Goal: Information Seeking & Learning: Understand process/instructions

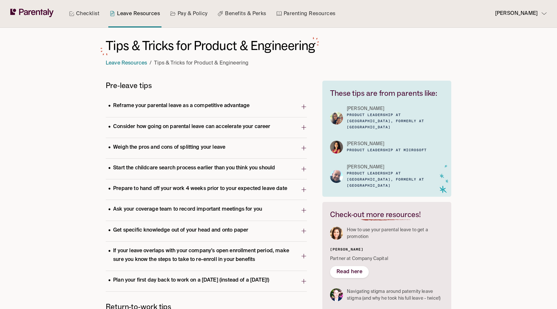
click at [244, 109] on p "Reframe your parental leave as a competitive advantage" at bounding box center [179, 106] width 146 height 9
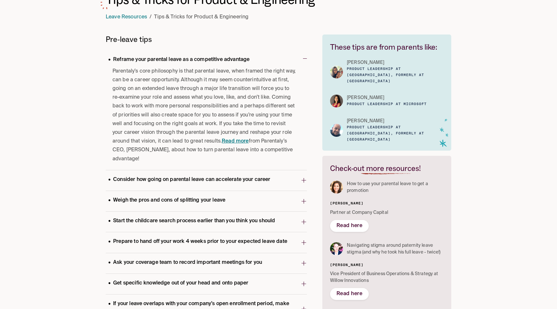
scroll to position [51, 0]
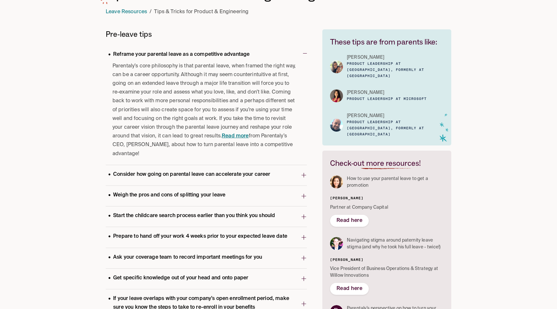
click at [231, 91] on span "Parentaly’s core philosophy is that parental leave, when framed the right way, …" at bounding box center [205, 110] width 184 height 96
click at [216, 100] on span "Parentaly’s core philosophy is that parental leave, when framed the right way, …" at bounding box center [205, 110] width 184 height 96
click at [206, 113] on span "Parentaly’s core philosophy is that parental leave, when framed the right way, …" at bounding box center [205, 110] width 184 height 96
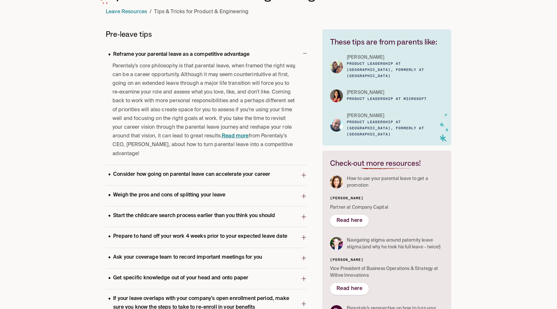
click at [206, 113] on span "Parentaly’s core philosophy is that parental leave, when framed the right way, …" at bounding box center [205, 110] width 184 height 96
click at [204, 124] on span "Parentaly’s core philosophy is that parental leave, when framed the right way, …" at bounding box center [205, 110] width 184 height 96
click at [197, 171] on p "Consider how going on parental leave can accelerate your career" at bounding box center [189, 174] width 167 height 9
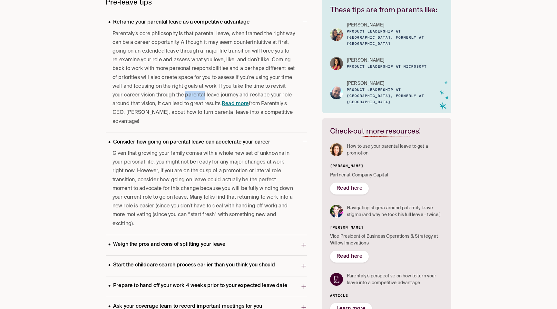
scroll to position [83, 0]
click at [206, 163] on span "Given that growing your family comes with a whole new set of unknowns in your p…" at bounding box center [205, 189] width 184 height 79
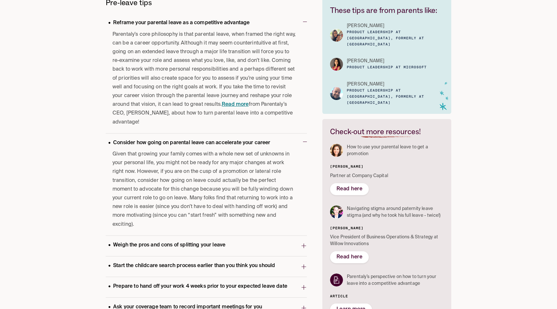
click at [206, 163] on span "Given that growing your family comes with a whole new set of unknowns in your p…" at bounding box center [205, 189] width 184 height 79
click at [186, 155] on span "Given that growing your family comes with a whole new set of unknowns in your p…" at bounding box center [205, 189] width 184 height 79
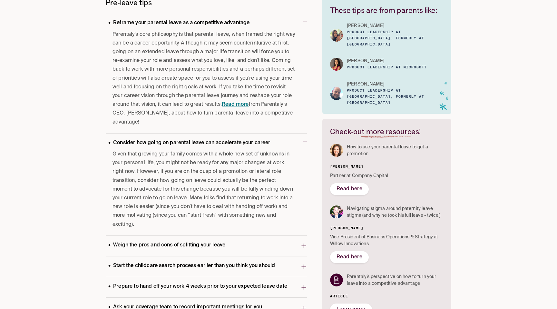
click at [186, 155] on span "Given that growing your family comes with a whole new set of unknowns in your p…" at bounding box center [205, 189] width 184 height 79
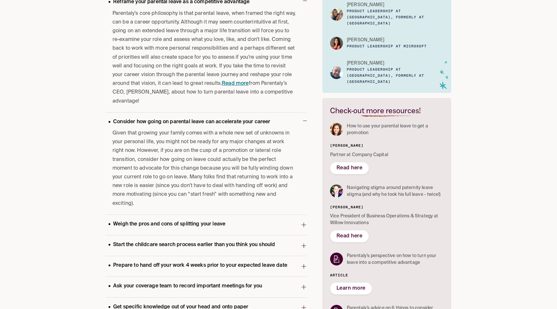
scroll to position [106, 0]
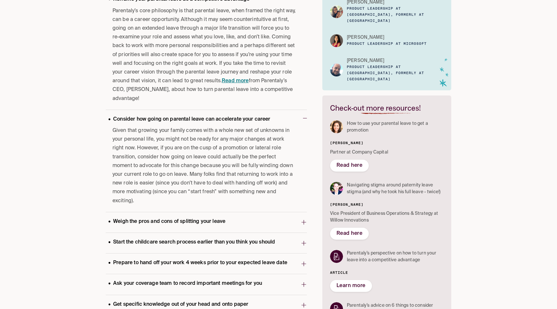
click at [216, 140] on span "Given that growing your family comes with a whole new set of unknowns in your p…" at bounding box center [205, 165] width 184 height 79
click at [211, 142] on span "Given that growing your family comes with a whole new set of unknowns in your p…" at bounding box center [205, 165] width 184 height 79
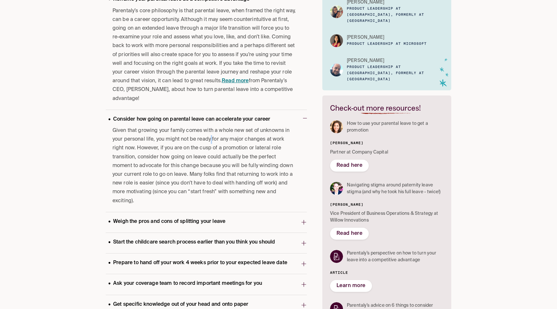
click at [211, 142] on span "Given that growing your family comes with a whole new set of unknowns in your p…" at bounding box center [205, 165] width 184 height 79
click at [203, 151] on span "Given that growing your family comes with a whole new set of unknowns in your p…" at bounding box center [205, 165] width 184 height 79
click at [215, 149] on span "Given that growing your family comes with a whole new set of unknowns in your p…" at bounding box center [205, 165] width 184 height 79
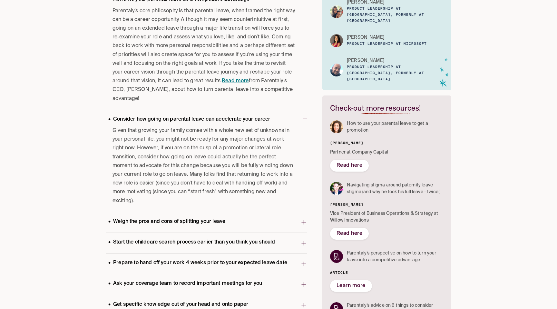
click at [215, 149] on span "Given that growing your family comes with a whole new set of unknowns in your p…" at bounding box center [205, 165] width 184 height 79
click at [206, 162] on span "Given that growing your family comes with a whole new set of unknowns in your p…" at bounding box center [205, 165] width 184 height 79
click at [195, 162] on span "Given that growing your family comes with a whole new set of unknowns in your p…" at bounding box center [205, 165] width 184 height 79
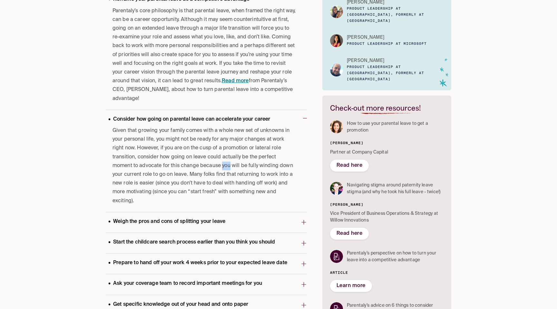
click at [189, 164] on span "Given that growing your family comes with a whole new set of unknowns in your p…" at bounding box center [205, 165] width 184 height 79
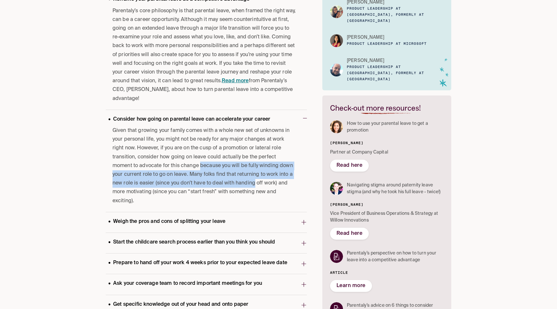
drag, startPoint x: 189, startPoint y: 164, endPoint x: 212, endPoint y: 182, distance: 29.8
click at [212, 182] on span "Given that growing your family comes with a whole new set of unknowns in your p…" at bounding box center [205, 165] width 184 height 79
drag, startPoint x: 175, startPoint y: 162, endPoint x: 211, endPoint y: 189, distance: 44.8
click at [211, 189] on span "Given that growing your family comes with a whole new set of unknowns in your p…" at bounding box center [205, 165] width 184 height 79
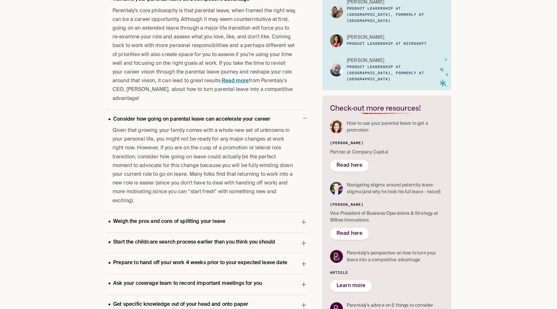
click at [203, 184] on span "Given that growing your family comes with a whole new set of unknowns in your p…" at bounding box center [205, 165] width 184 height 79
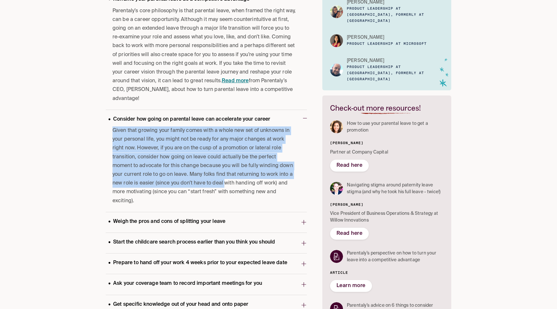
drag, startPoint x: 203, startPoint y: 184, endPoint x: 232, endPoint y: 200, distance: 32.8
click at [232, 200] on div "Given that growing your family comes with a whole new set of unknowns in your p…" at bounding box center [206, 168] width 201 height 85
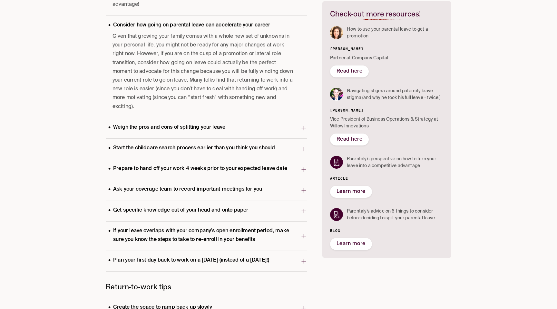
scroll to position [205, 0]
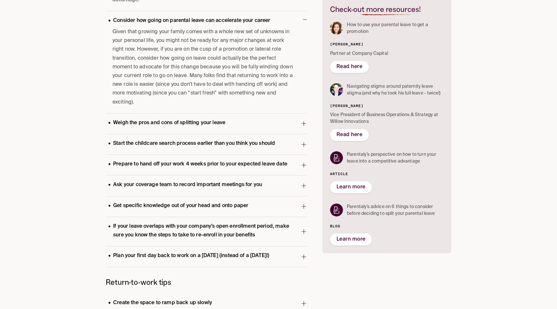
click at [231, 117] on span "Weigh the pros and cons of splitting your leave" at bounding box center [203, 123] width 195 height 13
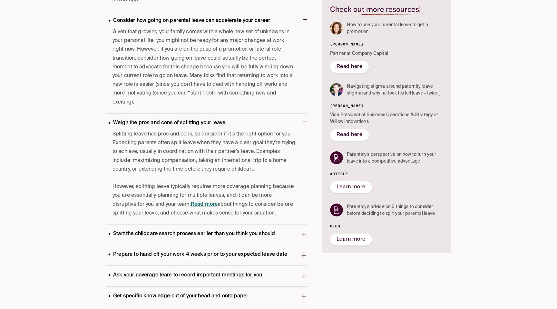
click at [220, 150] on p "Splitting leave has pros and cons, so consider if it’s the right option for you…" at bounding box center [205, 152] width 184 height 44
click at [203, 131] on p "Splitting leave has pros and cons, so consider if it’s the right option for you…" at bounding box center [205, 152] width 184 height 44
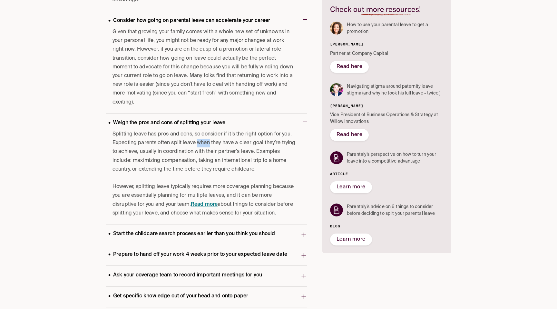
click at [203, 131] on p "Splitting leave has pros and cons, so consider if it’s the right option for you…" at bounding box center [205, 152] width 184 height 44
click at [196, 143] on p "Splitting leave has pros and cons, so consider if it’s the right option for you…" at bounding box center [205, 152] width 184 height 44
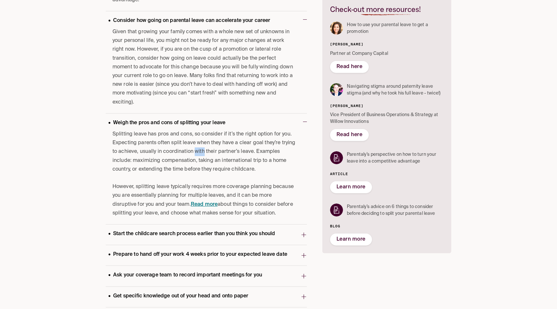
click at [196, 143] on p "Splitting leave has pros and cons, so consider if it’s the right option for you…" at bounding box center [205, 152] width 184 height 44
click at [185, 151] on p "Splitting leave has pros and cons, so consider if it’s the right option for you…" at bounding box center [205, 152] width 184 height 44
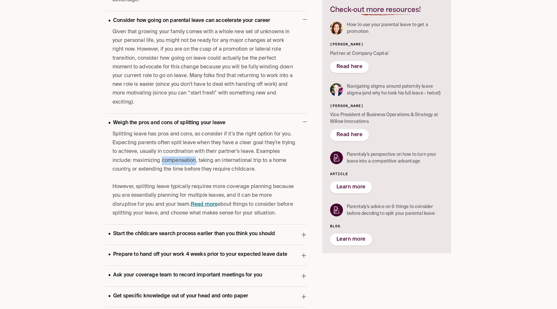
click at [185, 151] on p "Splitting leave has pros and cons, so consider if it’s the right option for you…" at bounding box center [205, 152] width 184 height 44
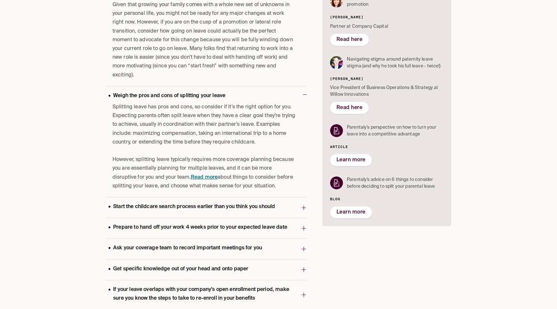
scroll to position [233, 0]
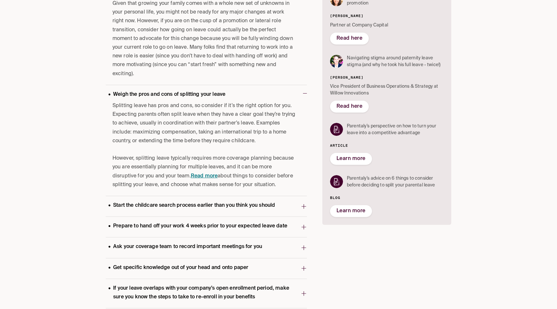
click at [185, 154] on p "However, splitting leave typically requires more coverage planning because you …" at bounding box center [205, 171] width 184 height 35
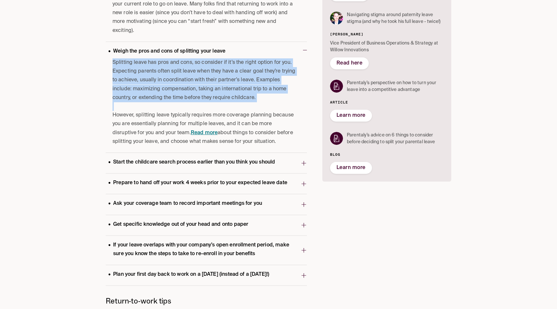
scroll to position [279, 0]
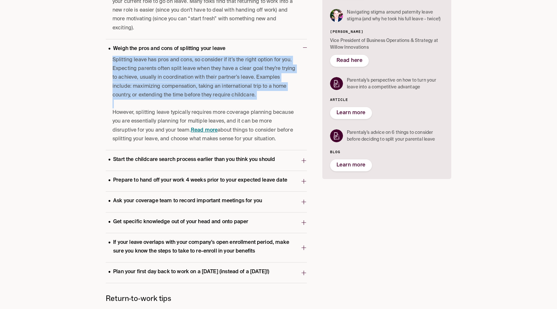
click at [185, 156] on span "Start the childcare search process earlier than you think you should" at bounding box center [203, 160] width 195 height 13
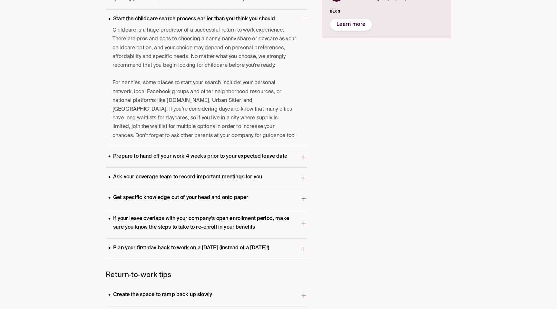
scroll to position [421, 0]
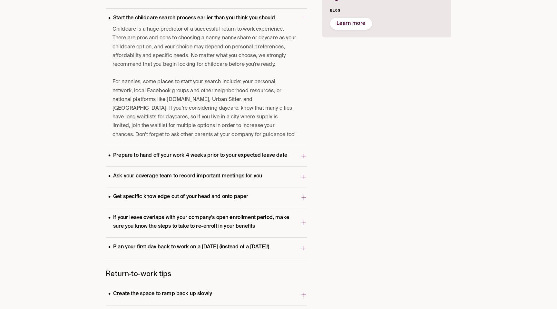
click at [195, 162] on span "Prepare to hand off your work 4 weeks prior to your expected leave date" at bounding box center [203, 156] width 195 height 13
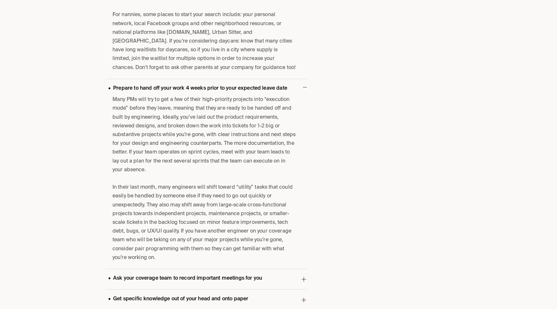
scroll to position [489, 0]
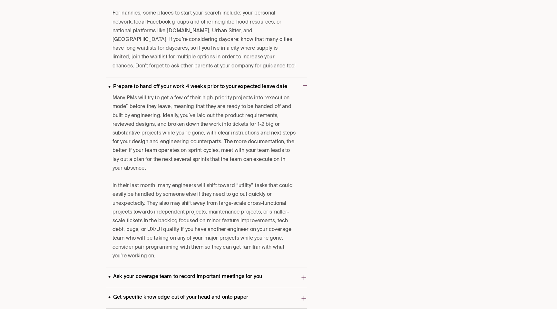
click at [195, 162] on p "Many PMs will try to get a few of their high-priority projects into “execution …" at bounding box center [205, 133] width 184 height 79
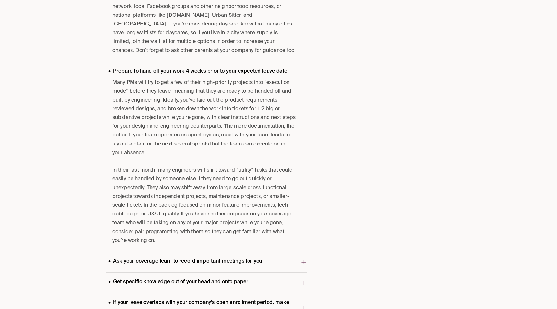
scroll to position [514, 0]
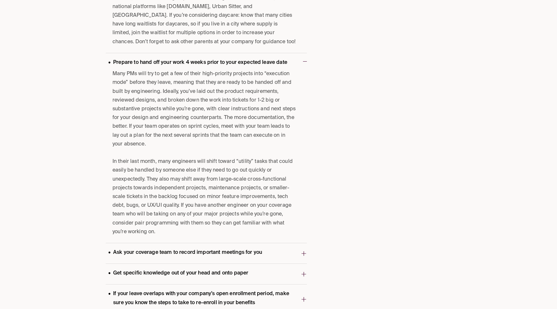
click at [196, 174] on p "In their last month, many engineers will shift toward “utility” tasks that coul…" at bounding box center [205, 196] width 184 height 79
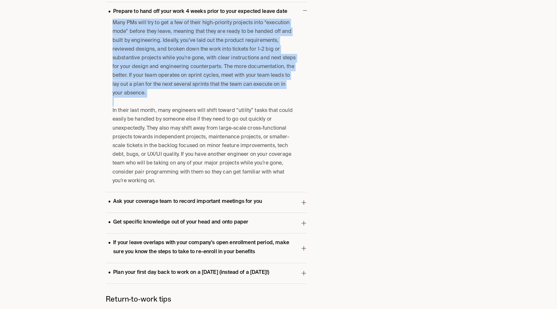
scroll to position [566, 0]
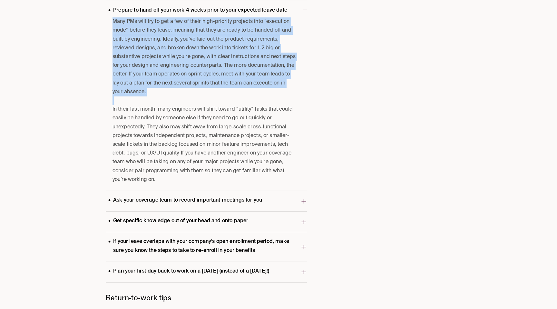
click at [213, 206] on span "Ask your coverage team to record important meetings for you" at bounding box center [203, 201] width 195 height 13
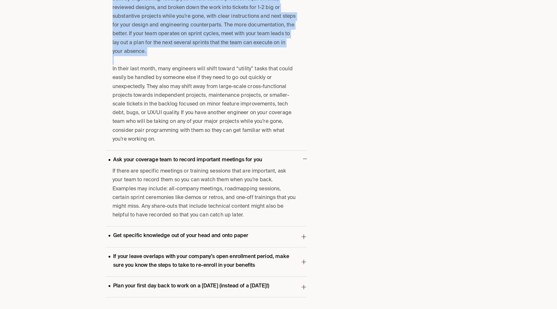
scroll to position [607, 0]
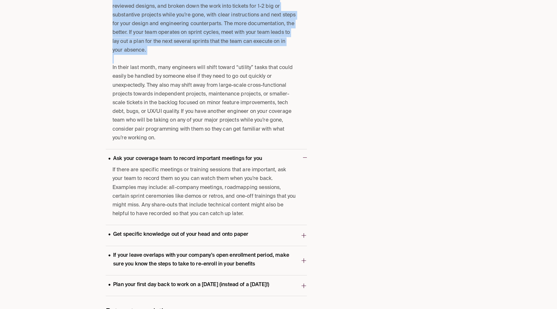
click at [213, 206] on span "If there are specific meetings or training sessions that are important, ask you…" at bounding box center [205, 192] width 184 height 53
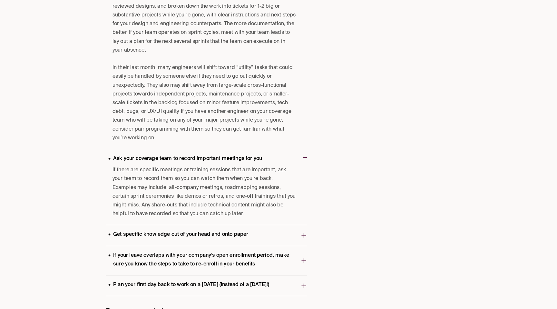
click at [213, 206] on span "If there are specific meetings or training sessions that are important, ask you…" at bounding box center [205, 192] width 184 height 53
click at [214, 193] on span "If there are specific meetings or training sessions that are important, ask you…" at bounding box center [205, 192] width 184 height 53
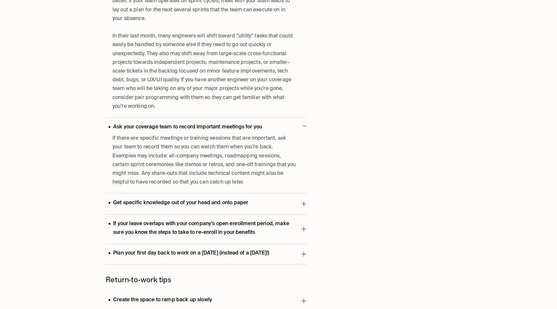
scroll to position [641, 0]
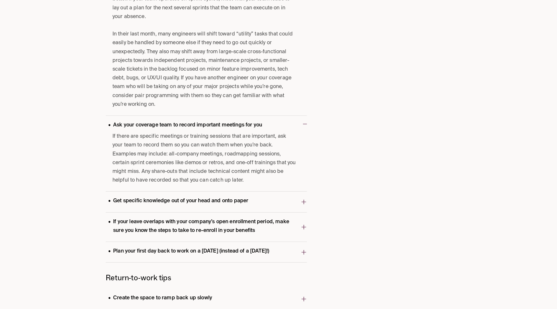
click at [198, 173] on span "If there are specific meetings or training sessions that are important, ask you…" at bounding box center [205, 158] width 184 height 53
click at [198, 202] on p "Get specific knowledge out of your head and onto paper" at bounding box center [178, 201] width 145 height 9
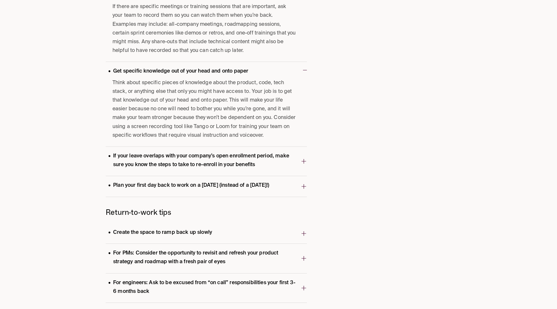
scroll to position [770, 0]
click at [205, 193] on span "Plan your first day back to work on a [DATE] (instead of a [DATE]!)" at bounding box center [203, 187] width 195 height 13
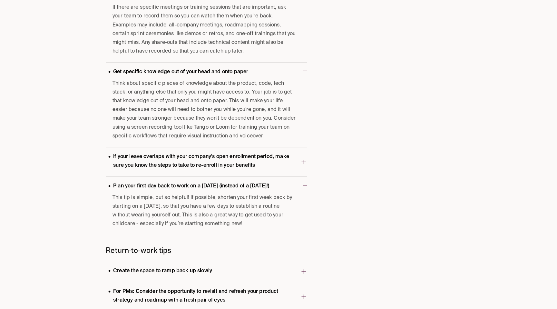
click at [201, 214] on span "This tip is simple, but so helpful! If possible, shorten your first week back b…" at bounding box center [205, 210] width 184 height 35
click at [210, 166] on p "If your leave overlaps with your company’s open enrollment period, make sure yo…" at bounding box center [203, 160] width 195 height 17
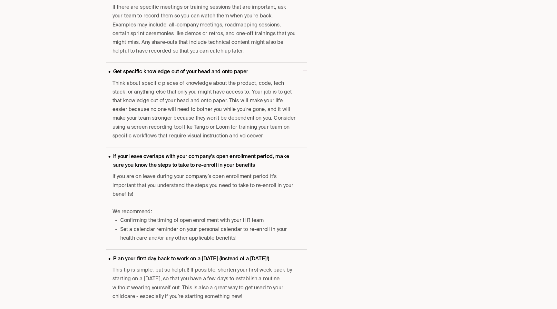
click at [207, 180] on p "If you are on leave during your company’s open enrollment period it’s important…" at bounding box center [205, 185] width 184 height 26
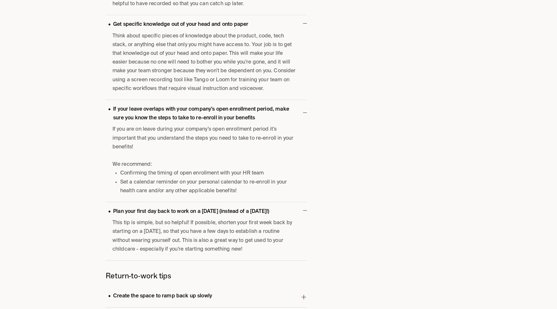
click at [207, 180] on li "Set a calendar reminder on your personal calendar to re-enroll in your health c…" at bounding box center [208, 186] width 176 height 17
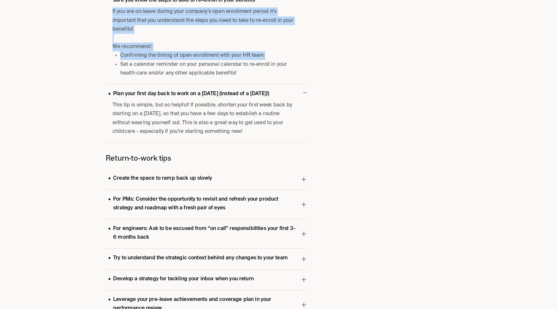
scroll to position [935, 0]
click at [207, 180] on p "Create the space to ramp back up slowly" at bounding box center [160, 178] width 109 height 9
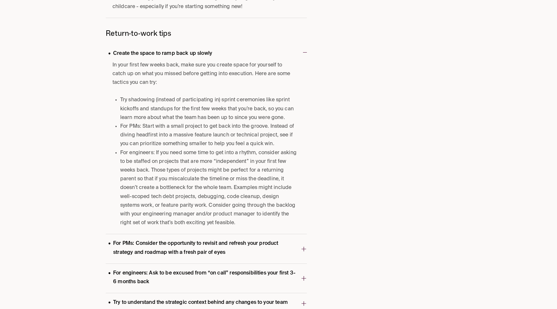
scroll to position [1100, 0]
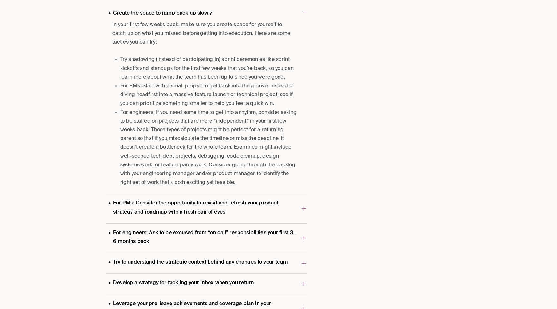
click at [204, 237] on p "For engineers: Ask to be excused from “on call” responsibilities your first 3-6…" at bounding box center [203, 237] width 195 height 17
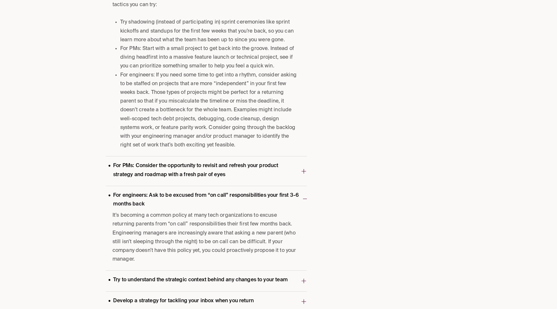
scroll to position [1144, 0]
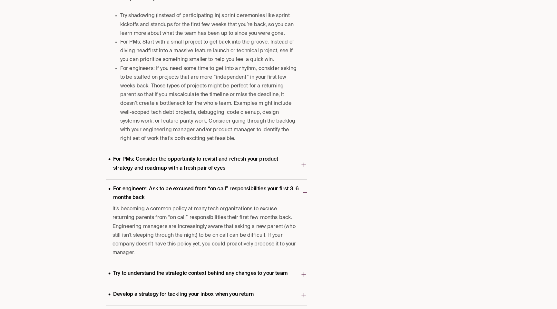
click at [205, 233] on span "It’s becoming a common policy at many tech organizations to excuse returning pa…" at bounding box center [205, 231] width 184 height 53
click at [205, 213] on span "It’s becoming a common policy at many tech organizations to excuse returning pa…" at bounding box center [205, 231] width 184 height 53
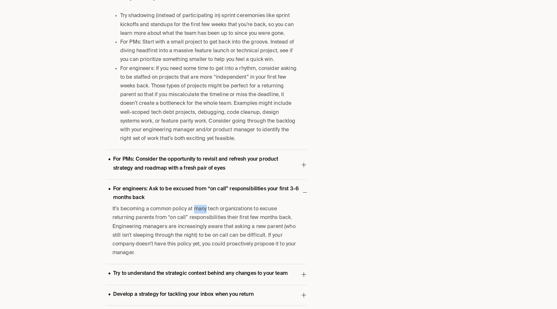
click at [205, 213] on span "It’s becoming a common policy at many tech organizations to excuse returning pa…" at bounding box center [205, 231] width 184 height 53
click at [173, 209] on span "It’s becoming a common policy at many tech organizations to excuse returning pa…" at bounding box center [205, 231] width 184 height 53
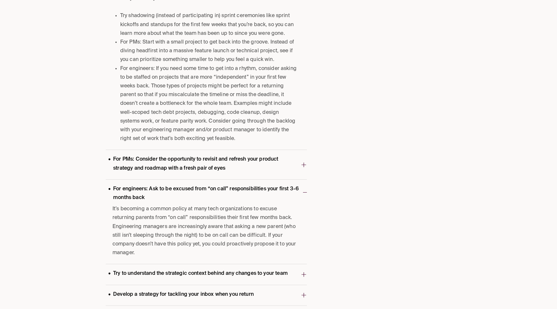
click at [173, 209] on span "It’s becoming a common policy at many tech organizations to excuse returning pa…" at bounding box center [205, 231] width 184 height 53
click at [159, 209] on span "It’s becoming a common policy at many tech organizations to excuse returning pa…" at bounding box center [205, 231] width 184 height 53
click at [159, 222] on span "It’s becoming a common policy at many tech organizations to excuse returning pa…" at bounding box center [205, 231] width 184 height 53
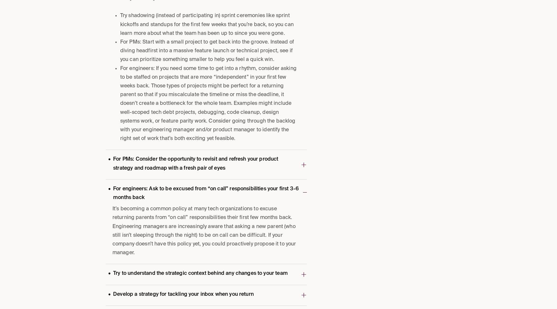
click at [159, 222] on span "It’s becoming a common policy at many tech organizations to excuse returning pa…" at bounding box center [205, 231] width 184 height 53
click at [152, 219] on span "It’s becoming a common policy at many tech organizations to excuse returning pa…" at bounding box center [205, 231] width 184 height 53
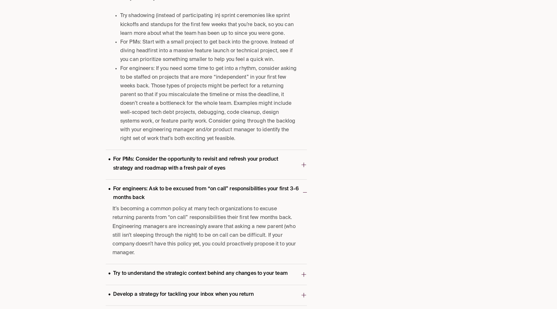
click at [153, 227] on span "It’s becoming a common policy at many tech organizations to excuse returning pa…" at bounding box center [205, 231] width 184 height 53
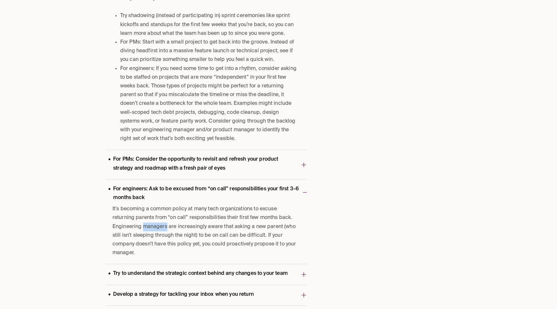
click at [153, 227] on span "It’s becoming a common policy at many tech organizations to excuse returning pa…" at bounding box center [205, 231] width 184 height 53
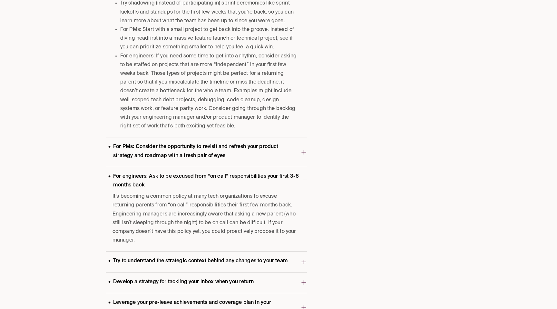
click at [153, 227] on span "It’s becoming a common policy at many tech organizations to excuse returning pa…" at bounding box center [205, 218] width 184 height 53
click at [175, 163] on button "For PMs: Consider the opportunity to revisit and refresh your product strategy …" at bounding box center [206, 151] width 201 height 29
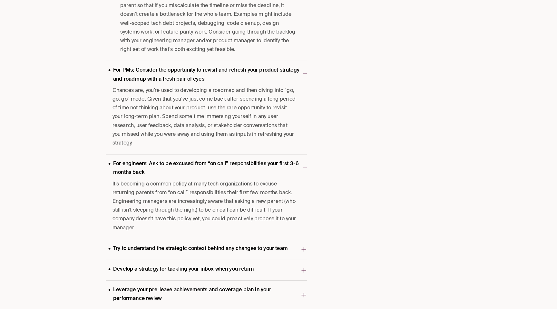
scroll to position [1302, 0]
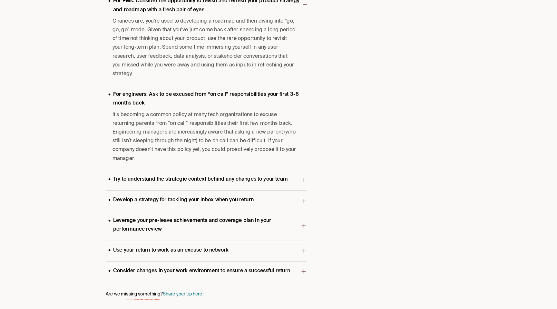
click at [172, 184] on span "Try to understand the strategic context behind any changes to your team" at bounding box center [203, 180] width 195 height 13
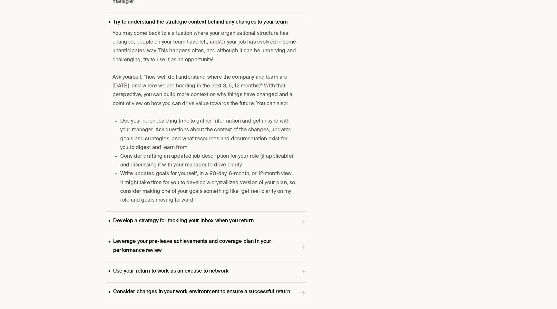
scroll to position [1463, 0]
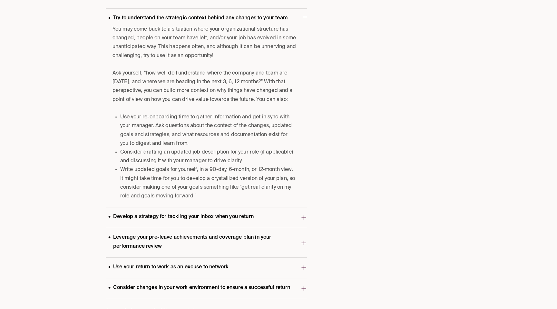
click at [180, 220] on p "Develop a strategy for tackling your inbox when you return" at bounding box center [181, 216] width 151 height 9
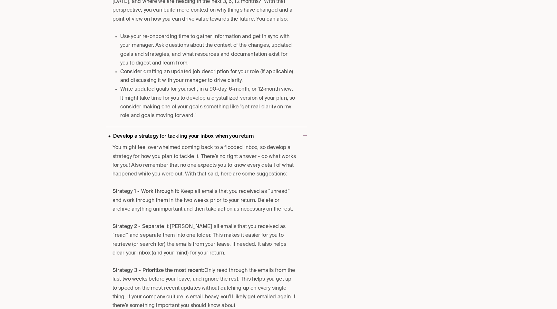
scroll to position [1649, 0]
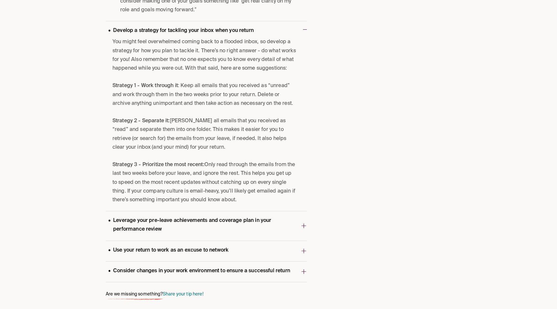
click at [180, 220] on p "Leverage your pre-leave achievements and coverage plan in your performance revi…" at bounding box center [203, 224] width 195 height 17
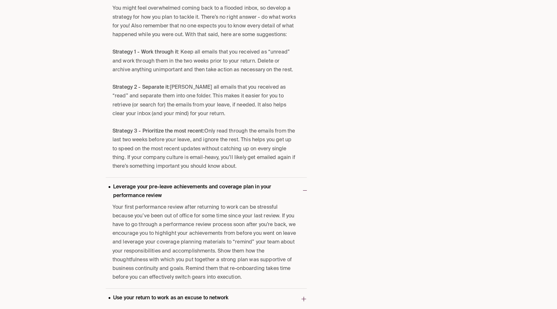
scroll to position [1731, 0]
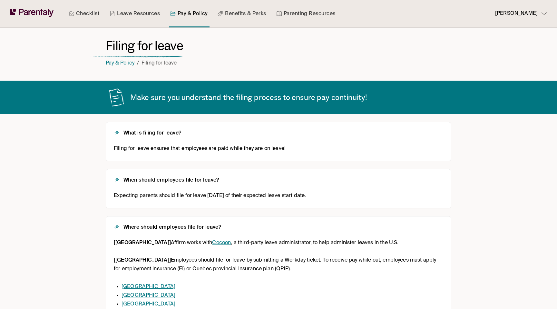
click at [284, 149] on span "Filing for leave ensures that employees are paid while they are on leave!" at bounding box center [200, 148] width 172 height 9
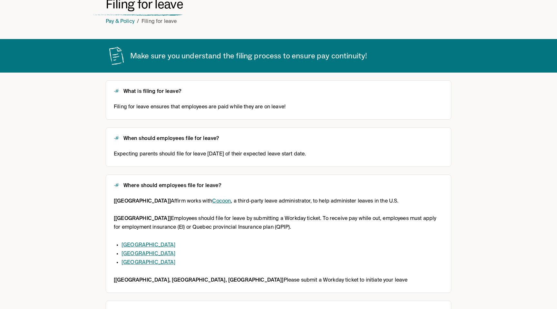
scroll to position [44, 0]
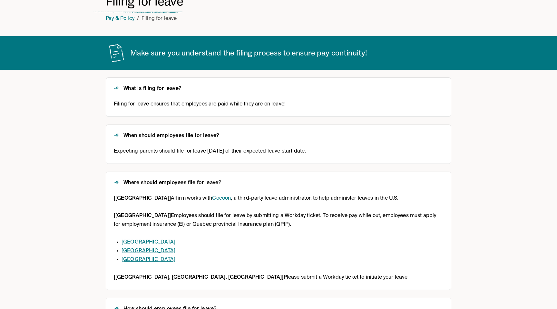
click at [276, 159] on div "When should employees file for leave? Expecting parents should file for leave w…" at bounding box center [279, 143] width 346 height 39
click at [275, 152] on span "Expecting parents should file for leave within 30 days of their expected leave …" at bounding box center [210, 151] width 192 height 9
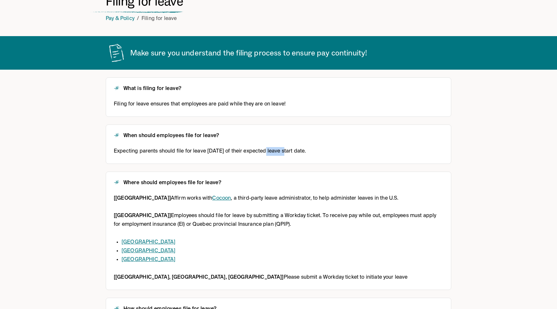
click at [275, 152] on span "Expecting parents should file for leave within 30 days of their expected leave …" at bounding box center [210, 151] width 192 height 9
click at [266, 185] on div "Where should employees file for leave?" at bounding box center [278, 183] width 329 height 7
click at [266, 209] on div "[US] Affirm works with Cocoon , a third-party leave administrator, to help admi…" at bounding box center [278, 238] width 329 height 88
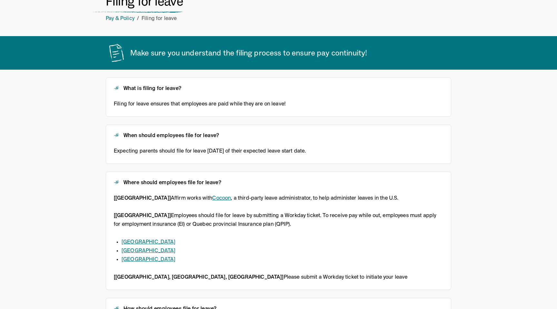
click at [263, 196] on p "[US] Affirm works with Cocoon , a third-party leave administrator, to help admi…" at bounding box center [278, 198] width 329 height 9
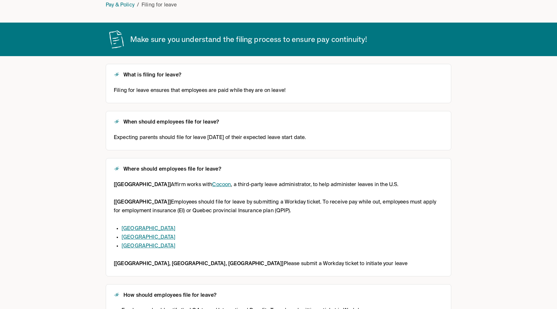
scroll to position [59, 0]
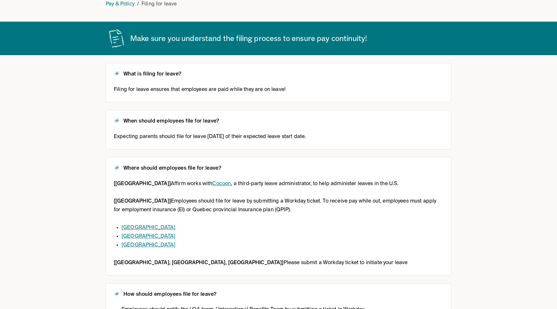
click at [212, 183] on link "Cocoon" at bounding box center [221, 183] width 19 height 5
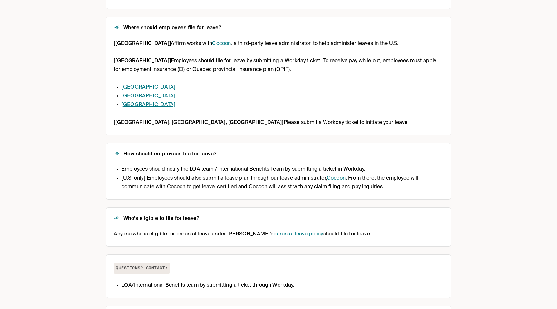
scroll to position [201, 0]
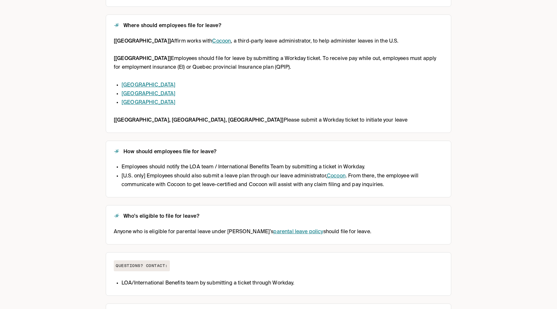
click at [345, 170] on li "Employees should notify the LOA team / International Benefits Team by submittin…" at bounding box center [283, 167] width 322 height 9
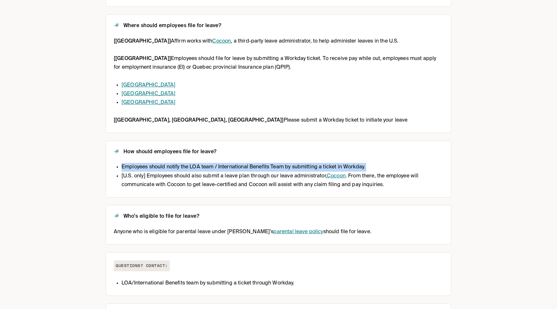
click at [341, 175] on link "Cocoon" at bounding box center [336, 175] width 19 height 5
